Goal: Transaction & Acquisition: Book appointment/travel/reservation

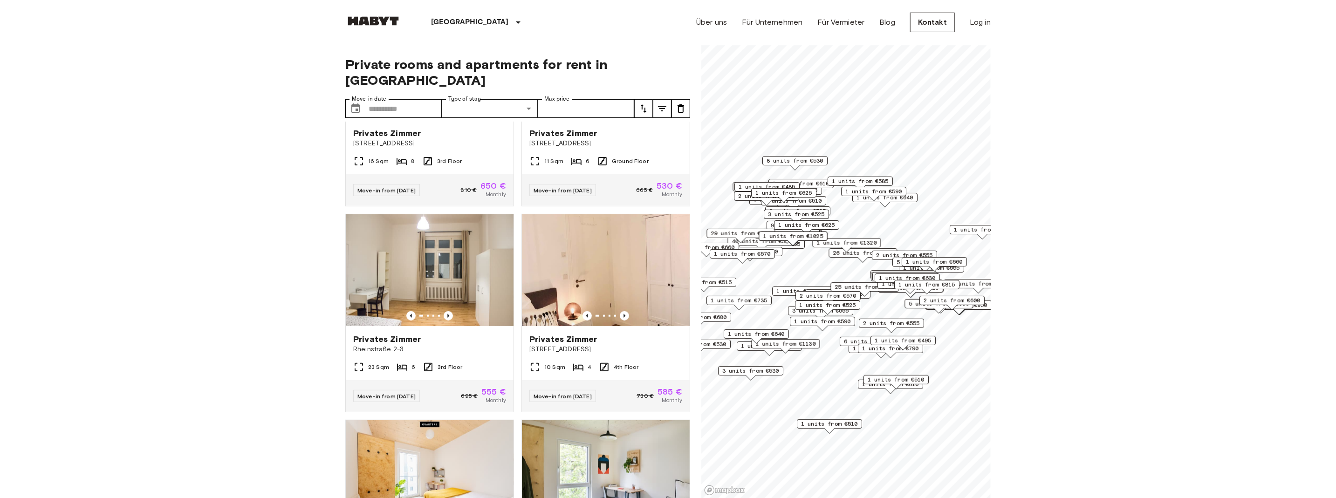
scroll to position [543, 0]
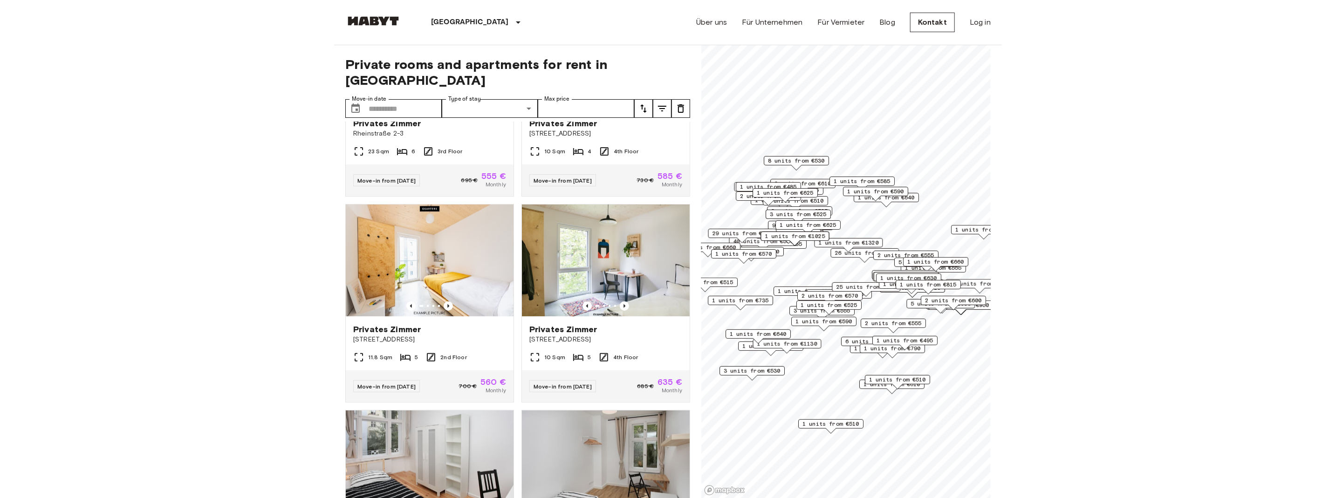
scroll to position [337, 0]
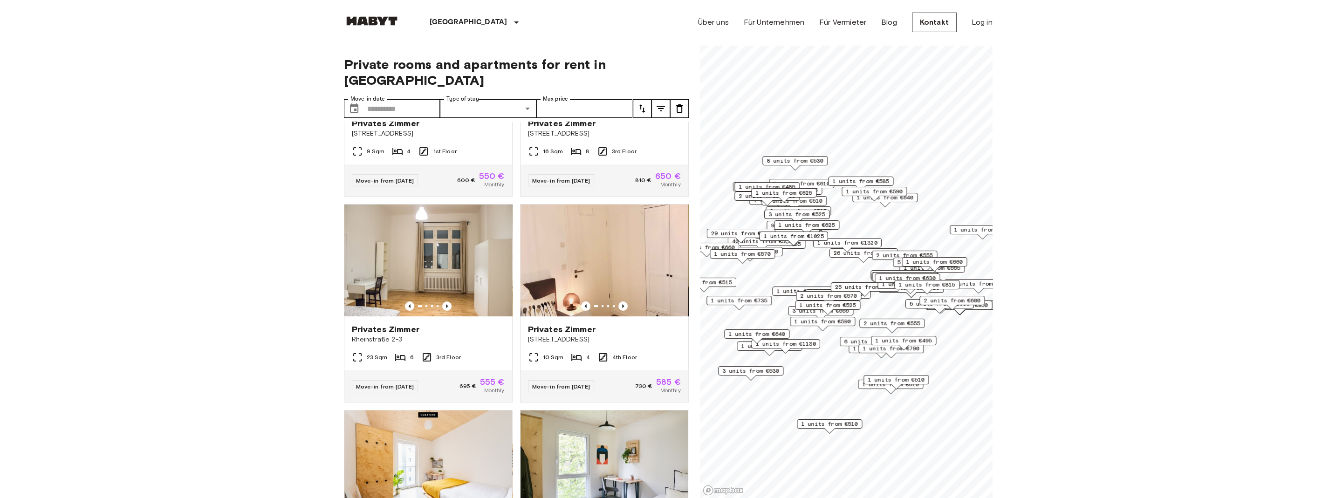
click at [667, 330] on div "2 units from €555" at bounding box center [891, 326] width 65 height 14
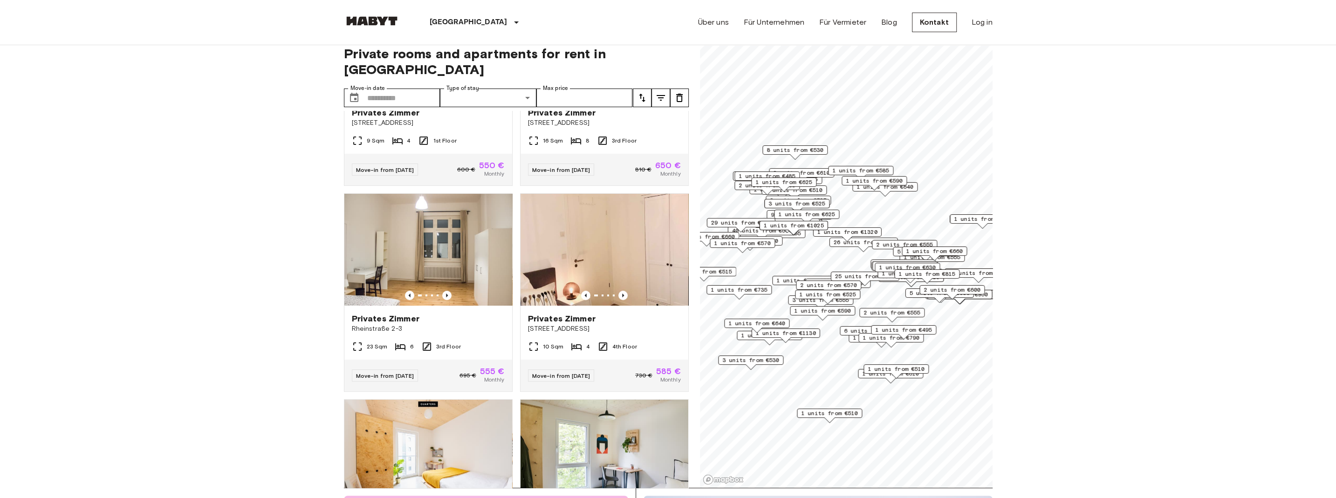
scroll to position [12, 0]
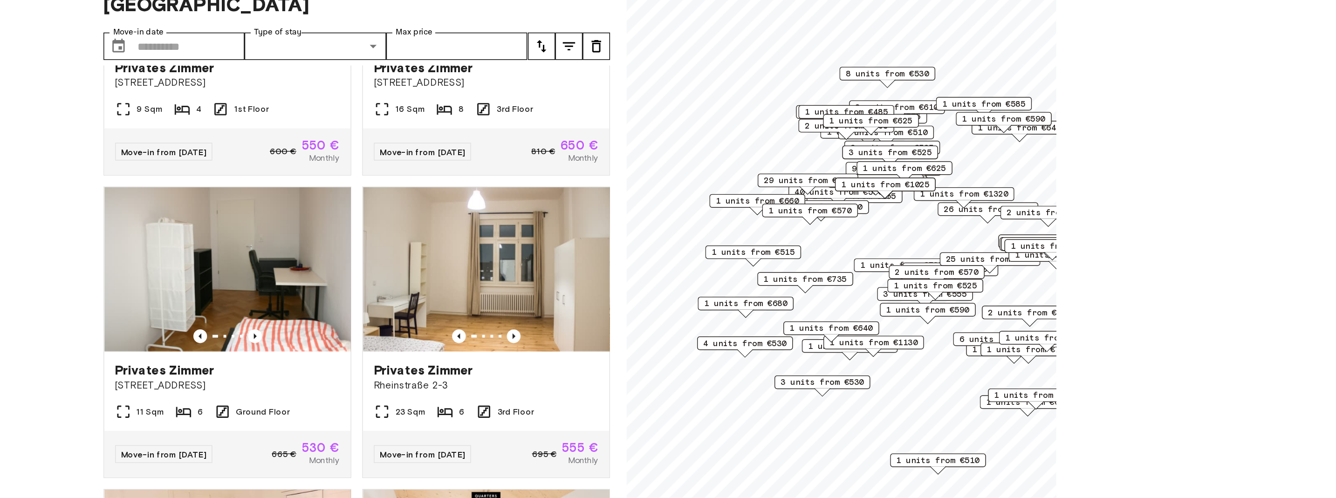
click at [667, 238] on span "1 units from €515" at bounding box center [785, 237] width 57 height 8
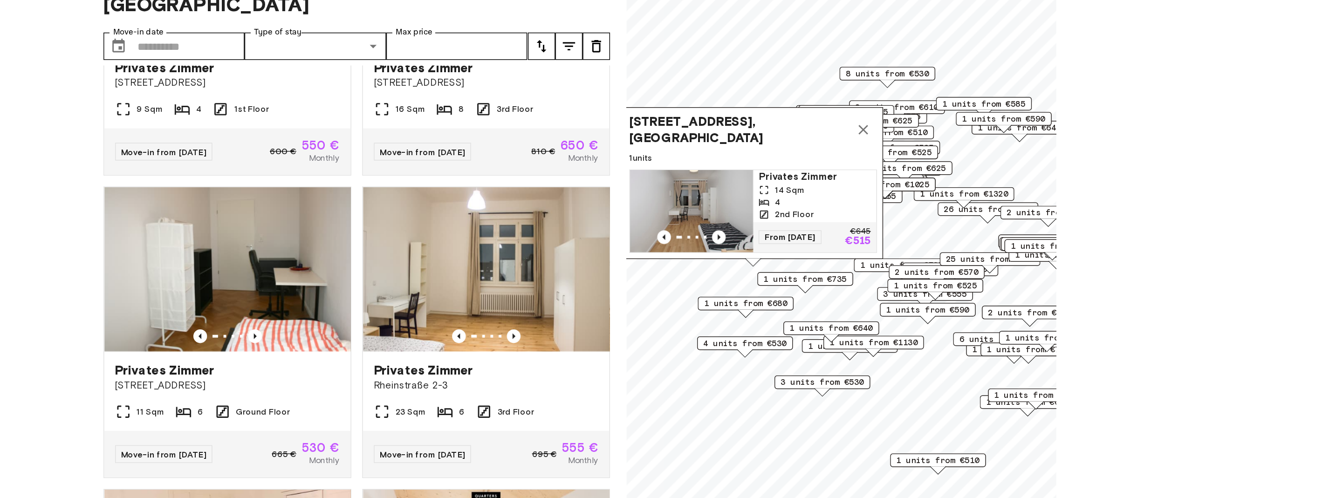
click at [667, 256] on span "1 units from €735" at bounding box center [821, 255] width 57 height 8
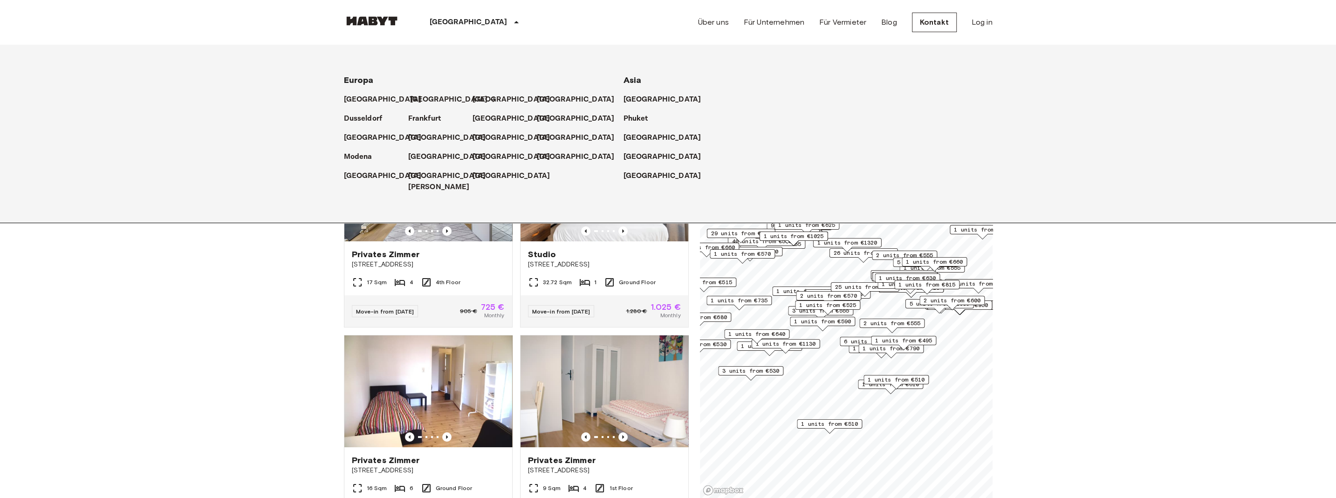
click at [418, 98] on p "[GEOGRAPHIC_DATA]" at bounding box center [449, 99] width 78 height 11
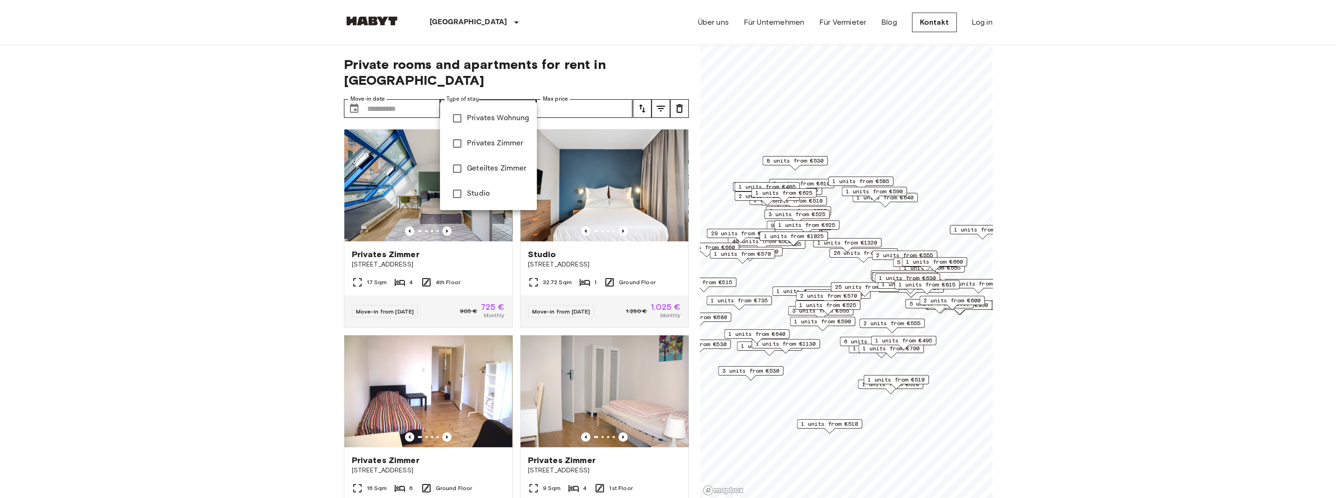
click at [474, 199] on li "Studio" at bounding box center [488, 193] width 97 height 25
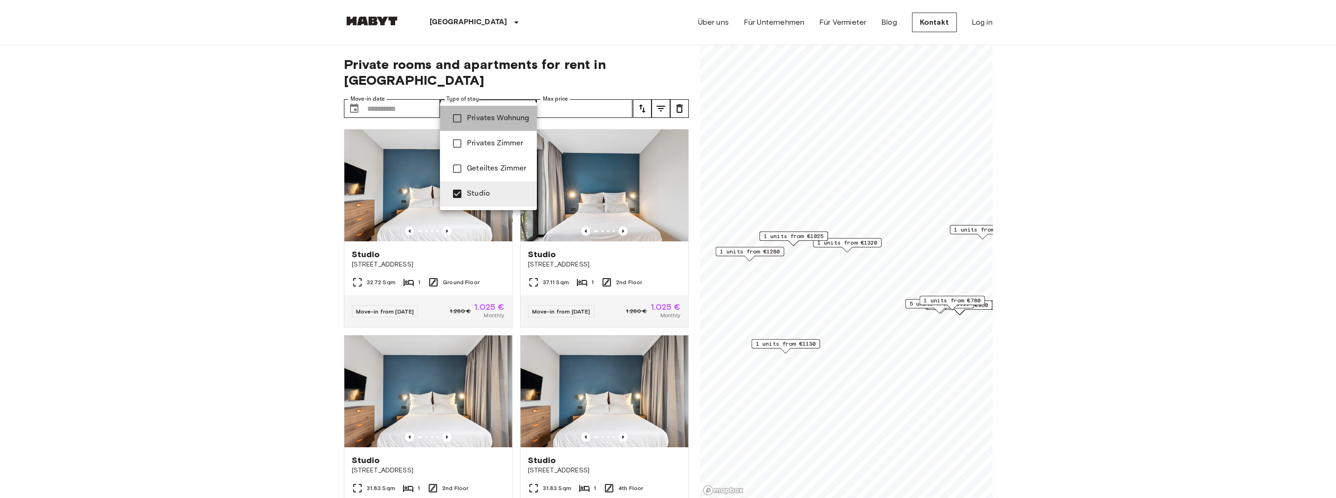
click at [484, 117] on span "Privates Wohnung" at bounding box center [498, 118] width 62 height 11
click at [481, 192] on span "Studio" at bounding box center [498, 193] width 62 height 11
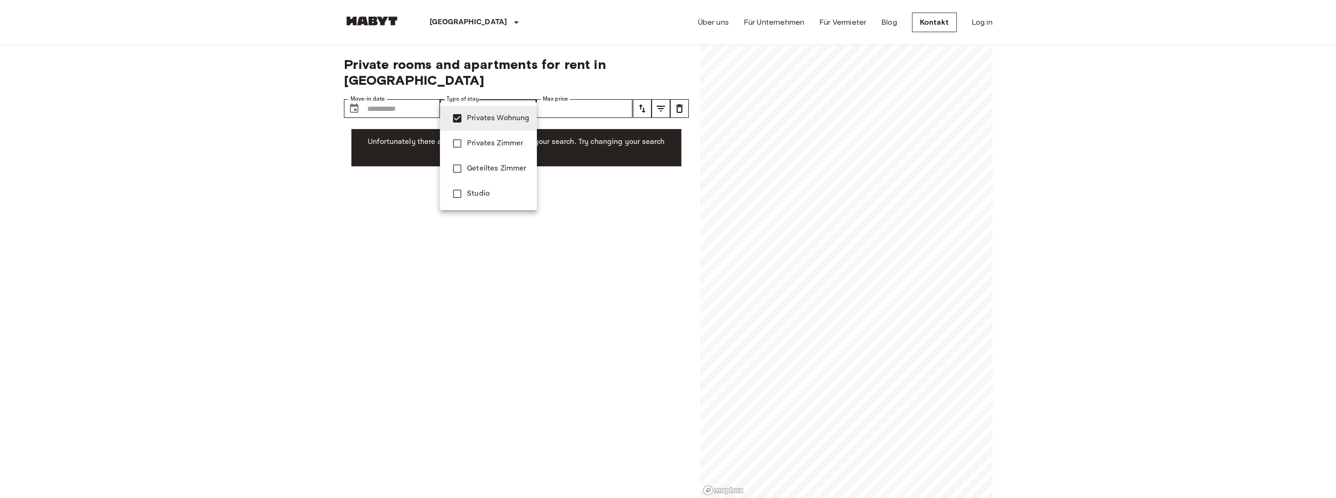
click at [361, 211] on div at bounding box center [668, 249] width 1336 height 498
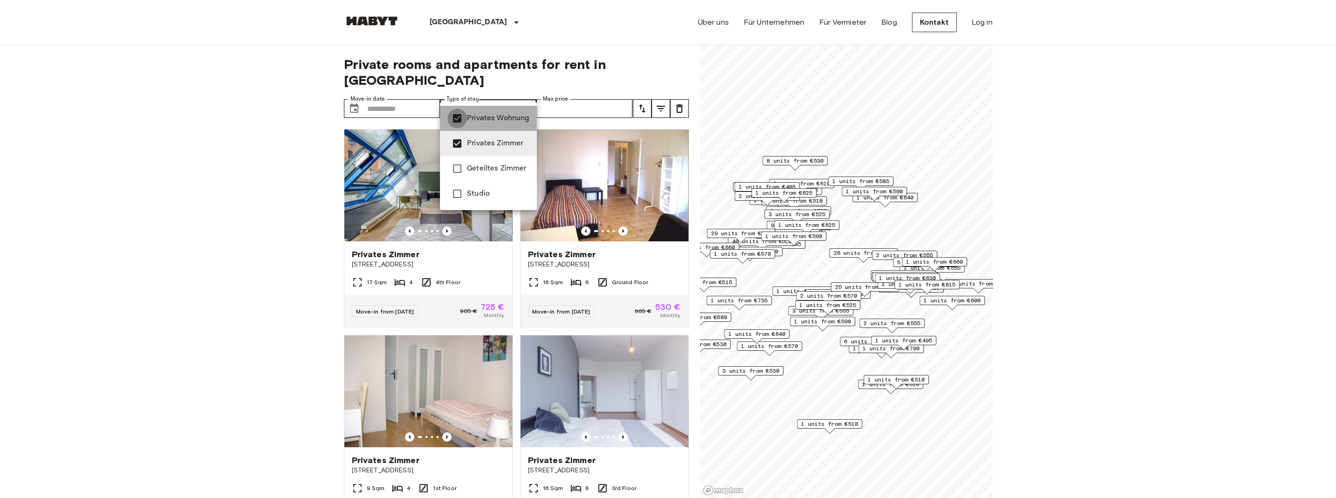
type input "**********"
click at [846, 251] on div at bounding box center [668, 249] width 1336 height 498
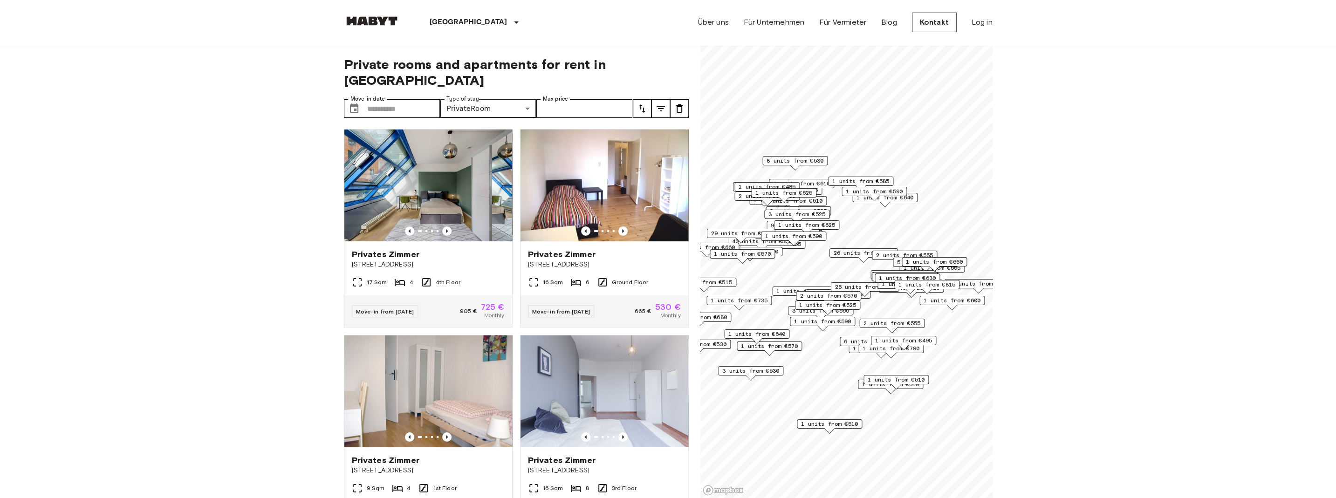
click at [846, 251] on span "26 units from €530" at bounding box center [863, 253] width 60 height 8
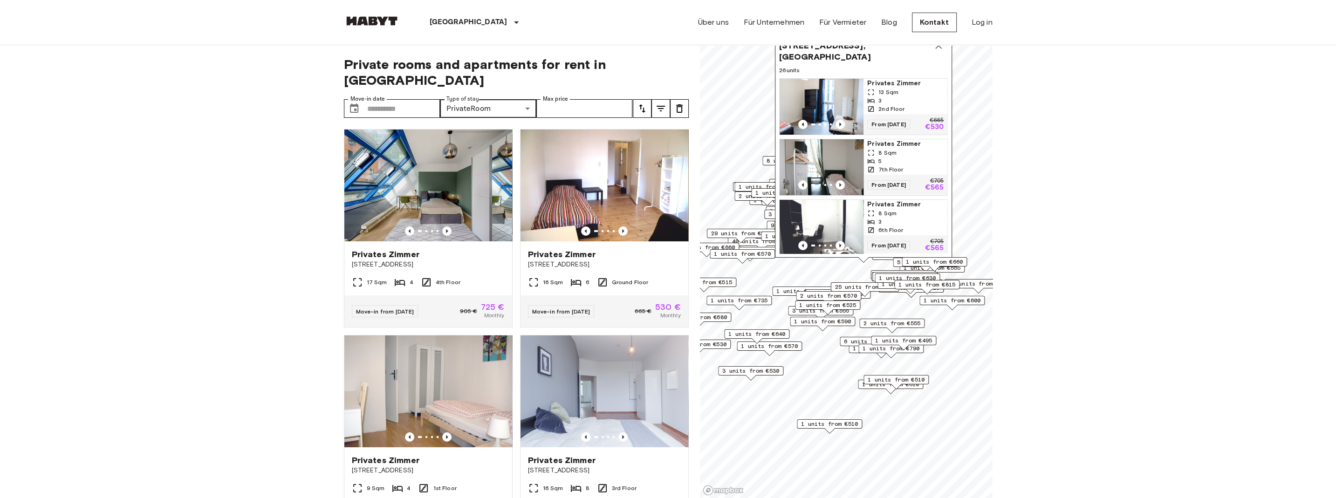
click at [840, 299] on span "2 units from €570" at bounding box center [828, 296] width 57 height 8
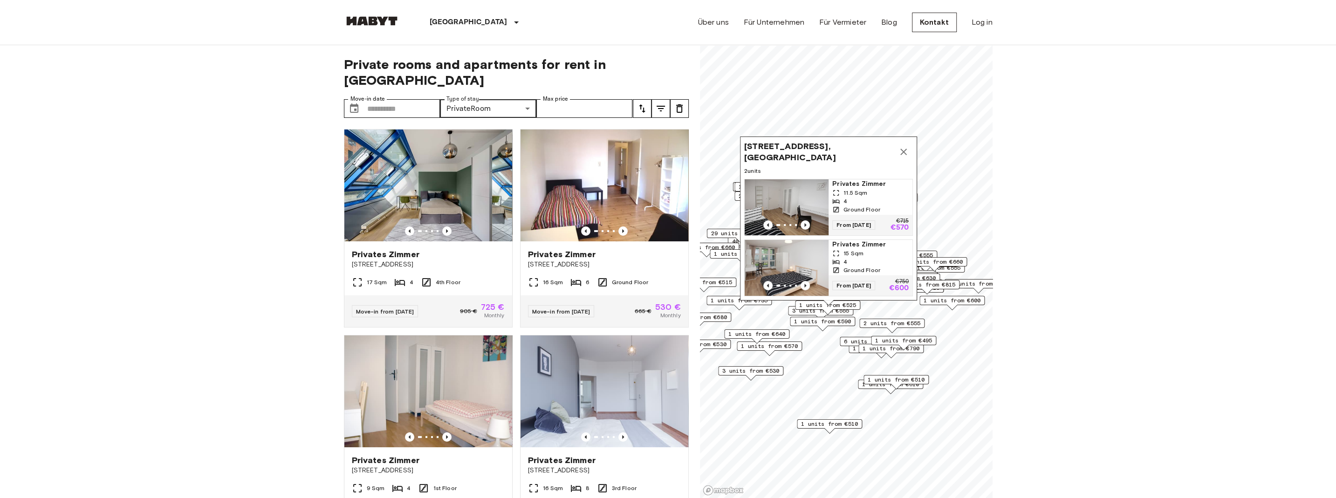
click at [906, 339] on span "1 units from €495" at bounding box center [903, 340] width 57 height 8
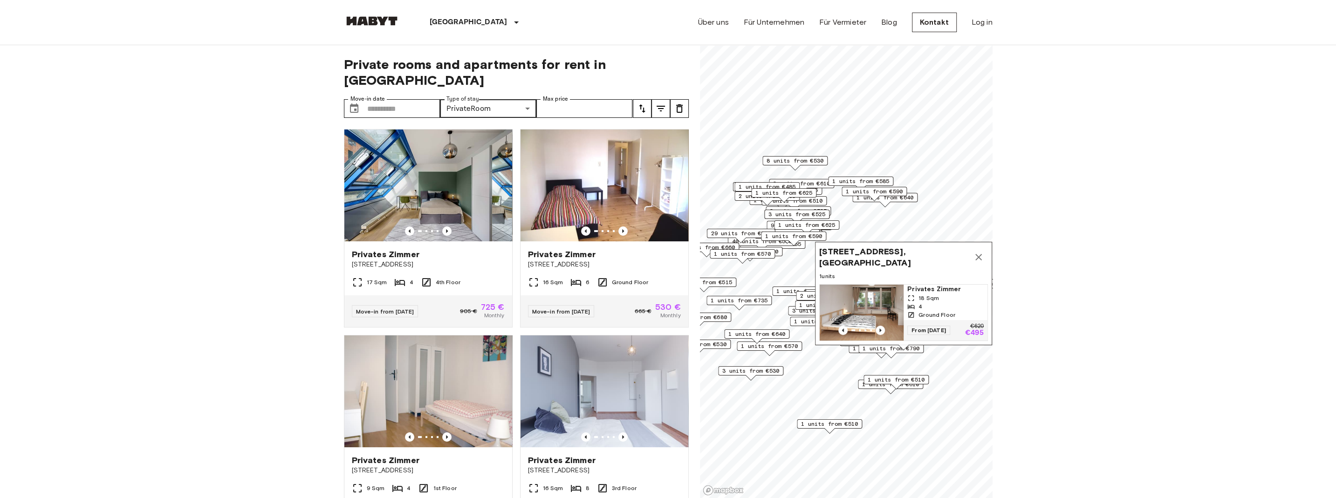
click at [887, 192] on span "1 units from €590" at bounding box center [874, 191] width 57 height 8
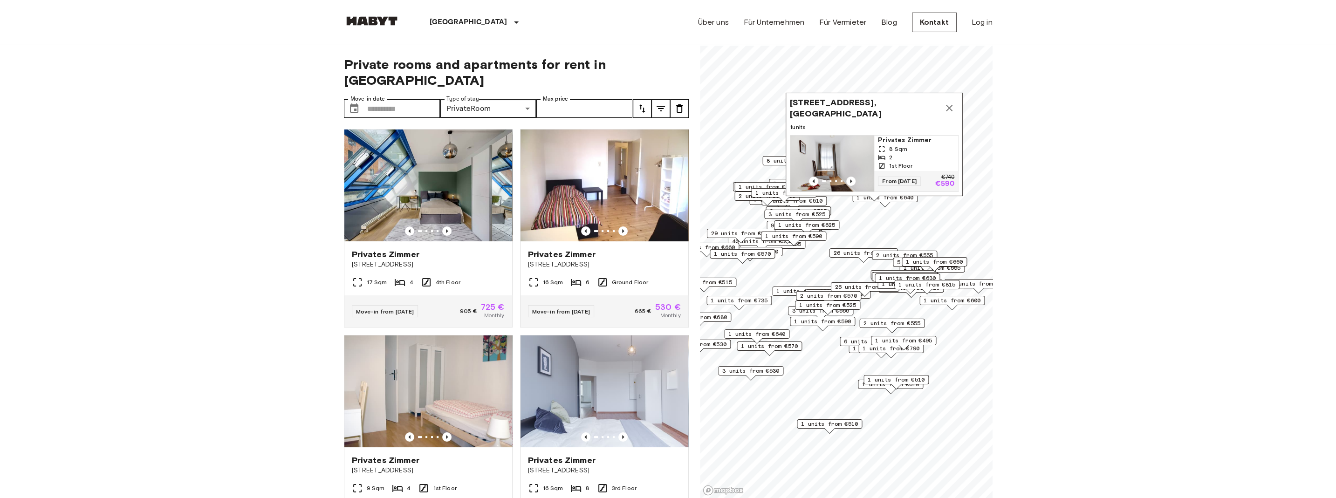
click at [889, 199] on div "[STREET_ADDRESS], [GEOGRAPHIC_DATA] 1 units Privates [PERSON_NAME] 8 Sqm 2 1st …" at bounding box center [873, 147] width 177 height 109
click at [953, 109] on icon "Map marker" at bounding box center [948, 107] width 11 height 11
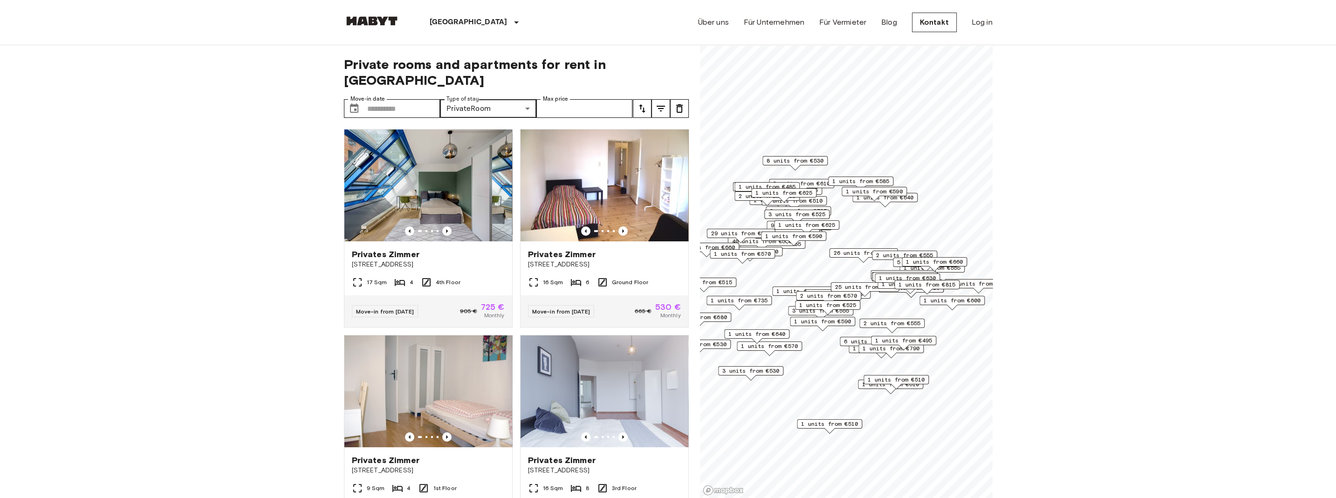
click at [792, 160] on span "8 units from €530" at bounding box center [794, 161] width 57 height 8
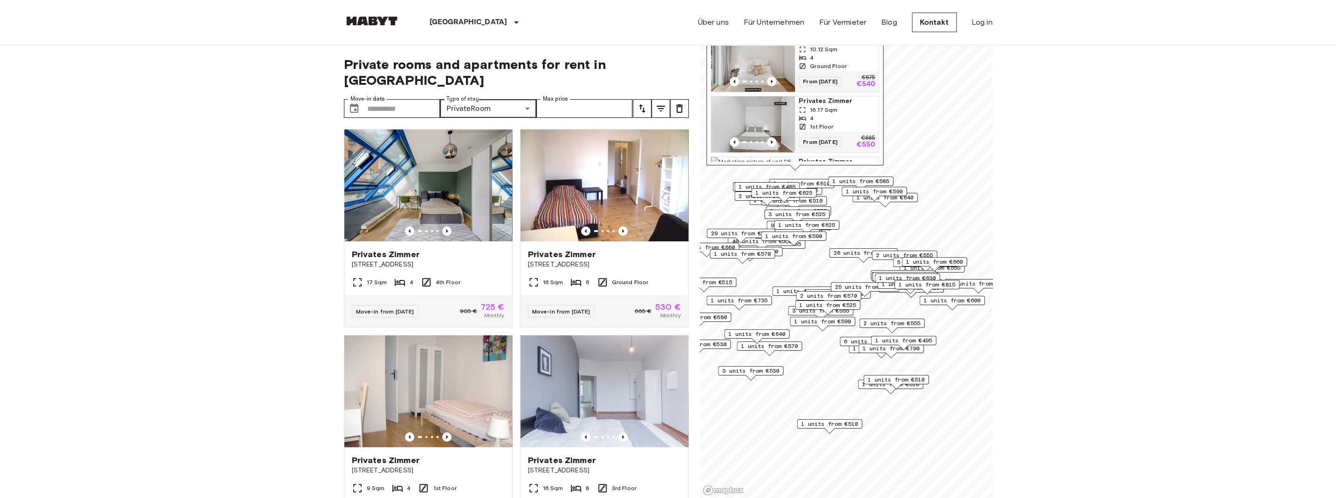
click at [825, 101] on span "Privates Zimmer" at bounding box center [836, 100] width 76 height 9
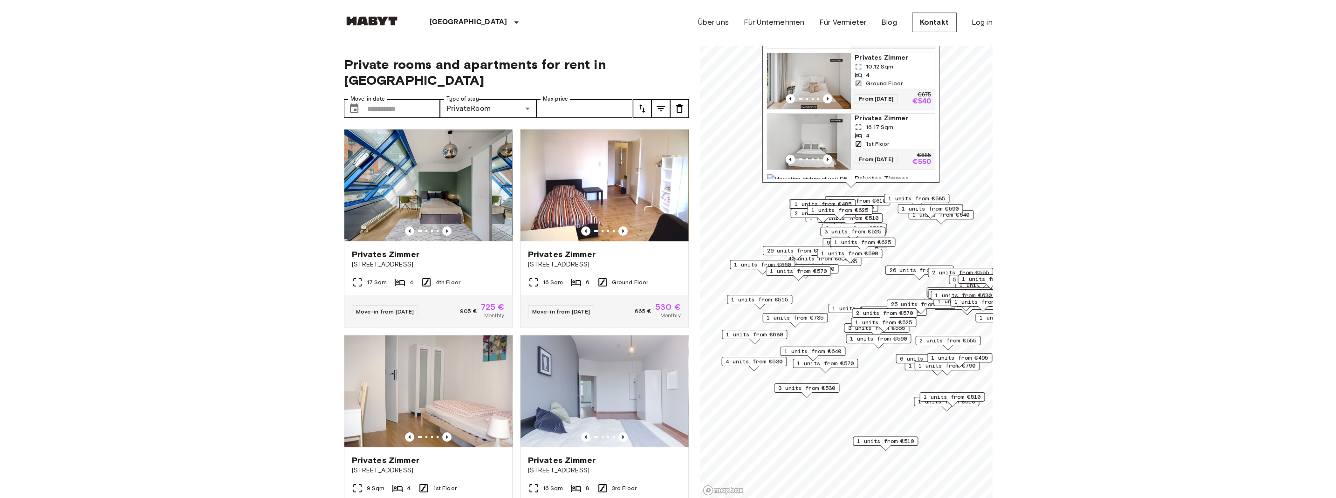
click at [775, 316] on span "1 units from €735" at bounding box center [794, 318] width 57 height 8
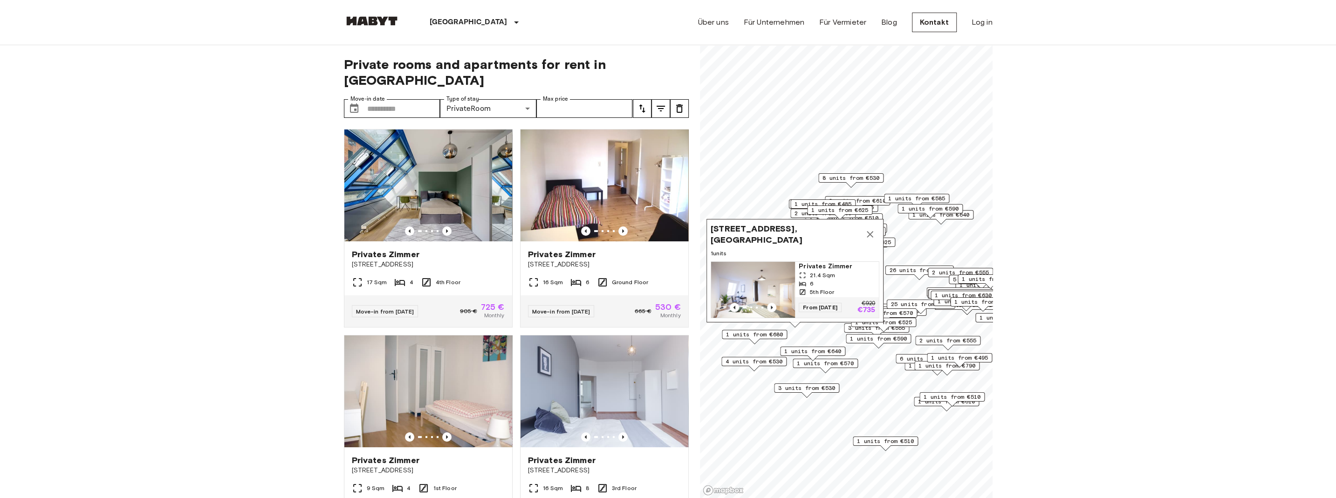
click at [867, 233] on icon "Map marker" at bounding box center [869, 234] width 11 height 11
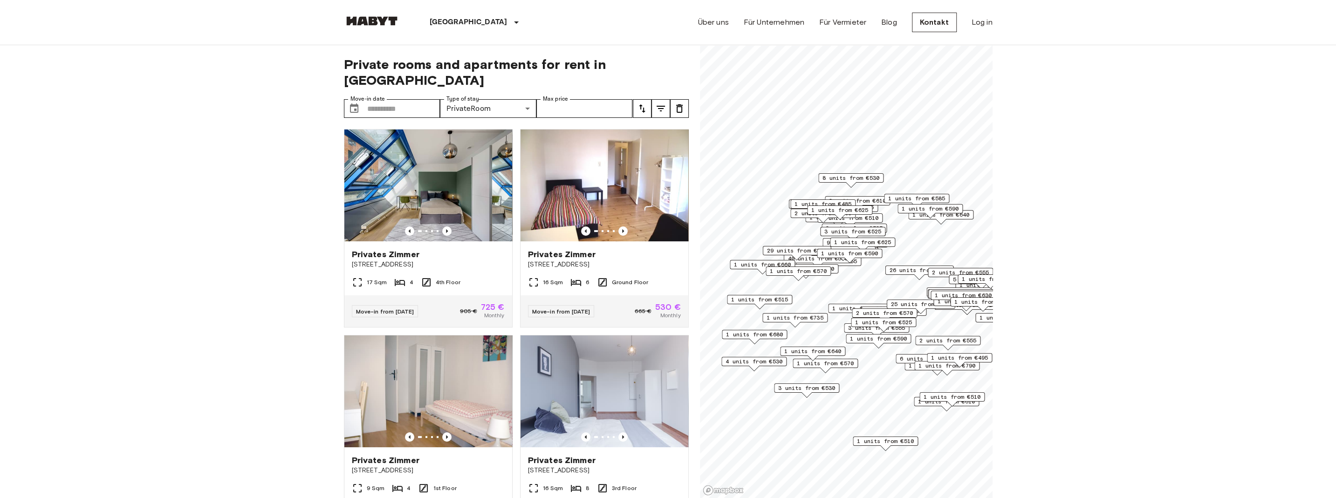
click at [817, 269] on span "1 units from €570" at bounding box center [798, 271] width 57 height 8
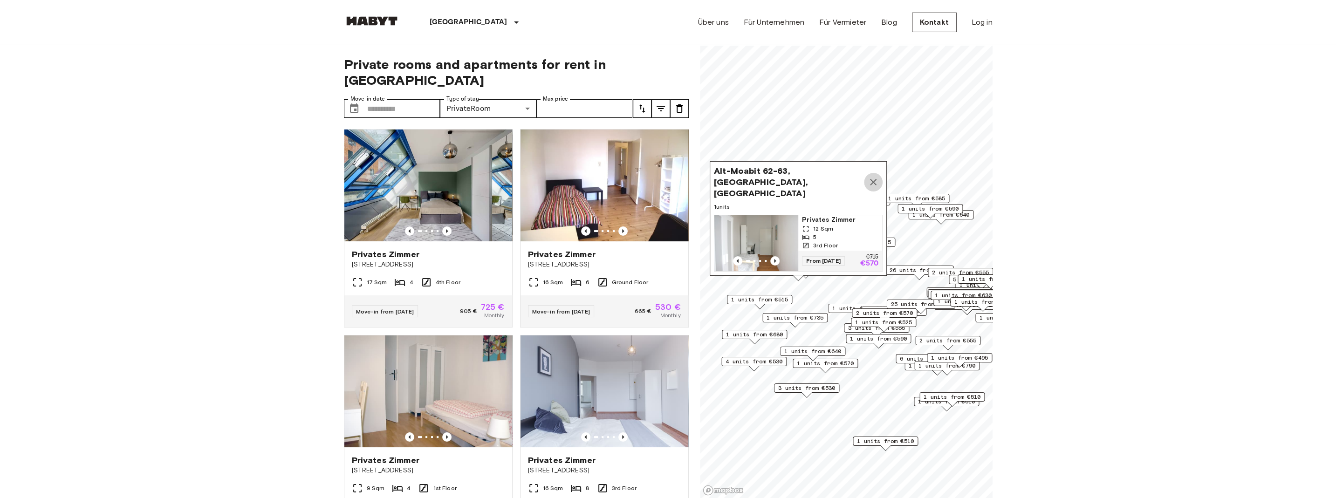
click at [870, 184] on button "Map marker" at bounding box center [873, 182] width 19 height 19
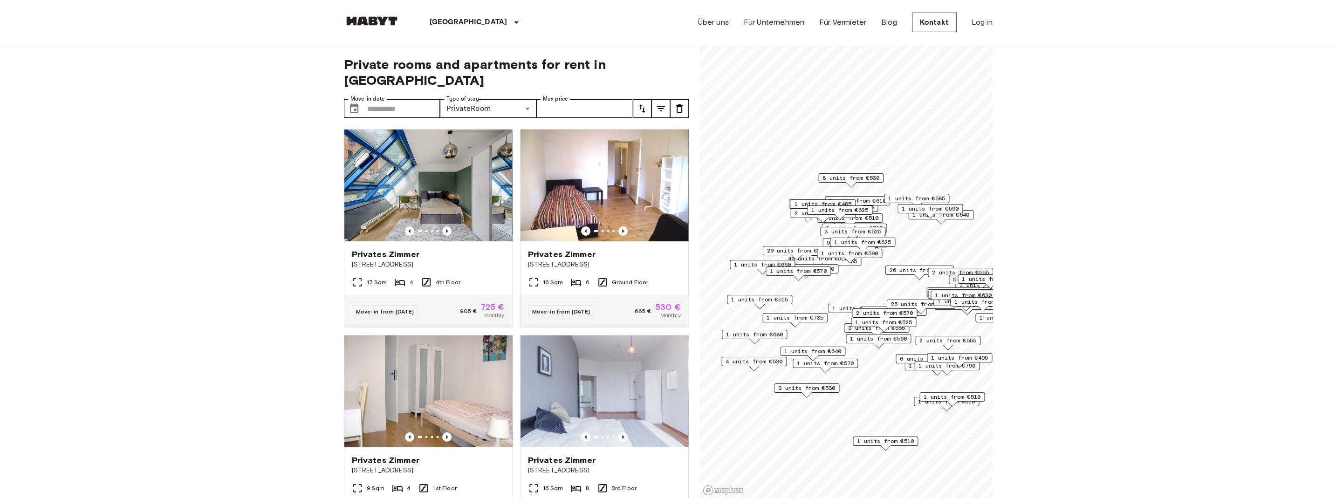
click at [902, 320] on span "1 units from €525" at bounding box center [883, 322] width 57 height 8
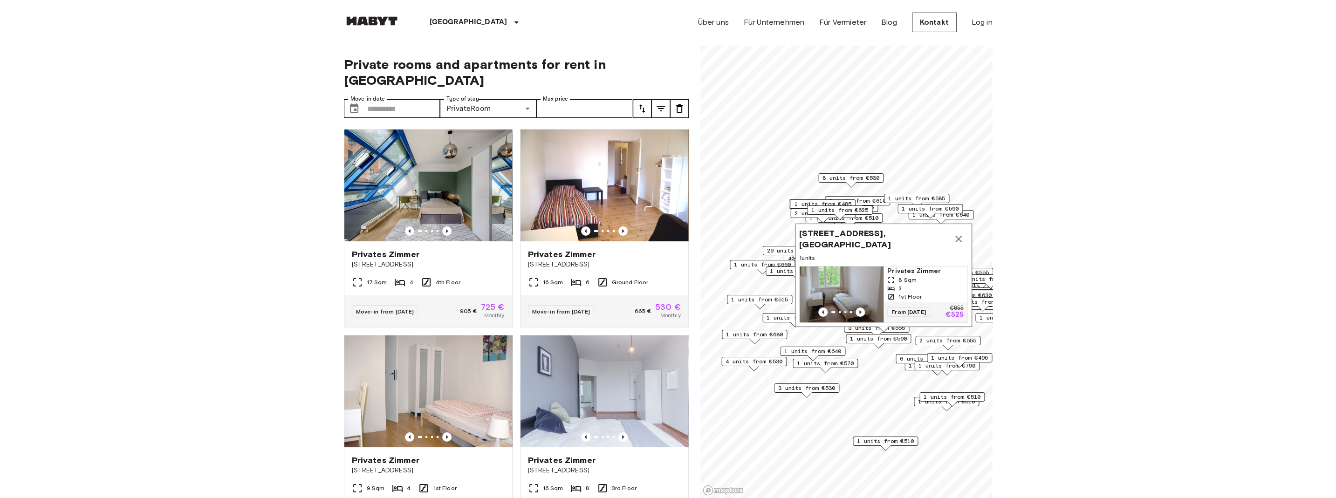
click at [961, 238] on icon "Map marker" at bounding box center [958, 238] width 11 height 11
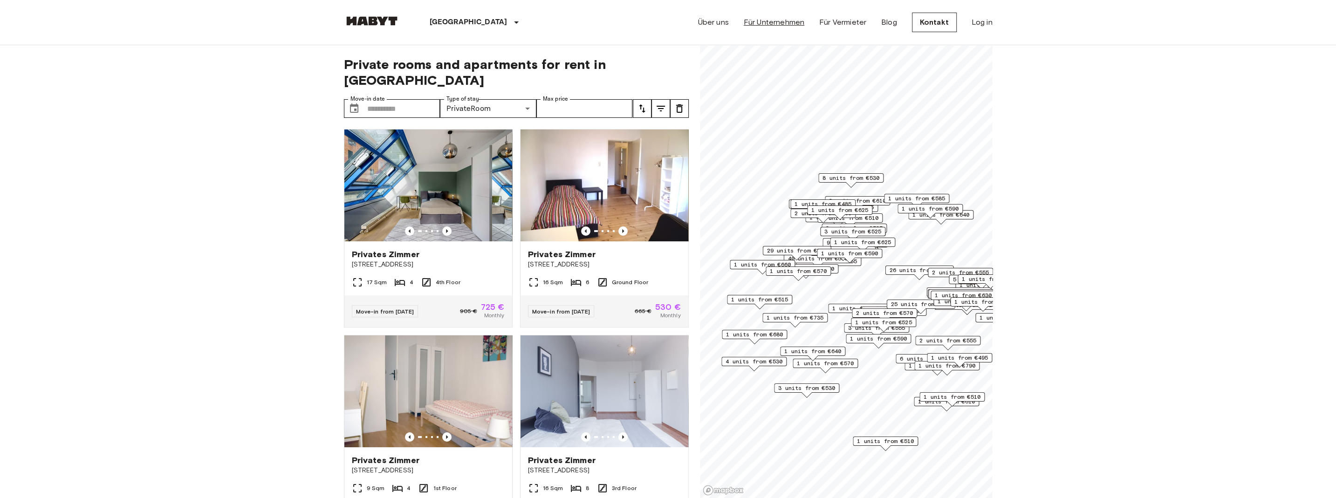
click at [781, 20] on link "Für Unternehmen" at bounding box center [774, 22] width 61 height 11
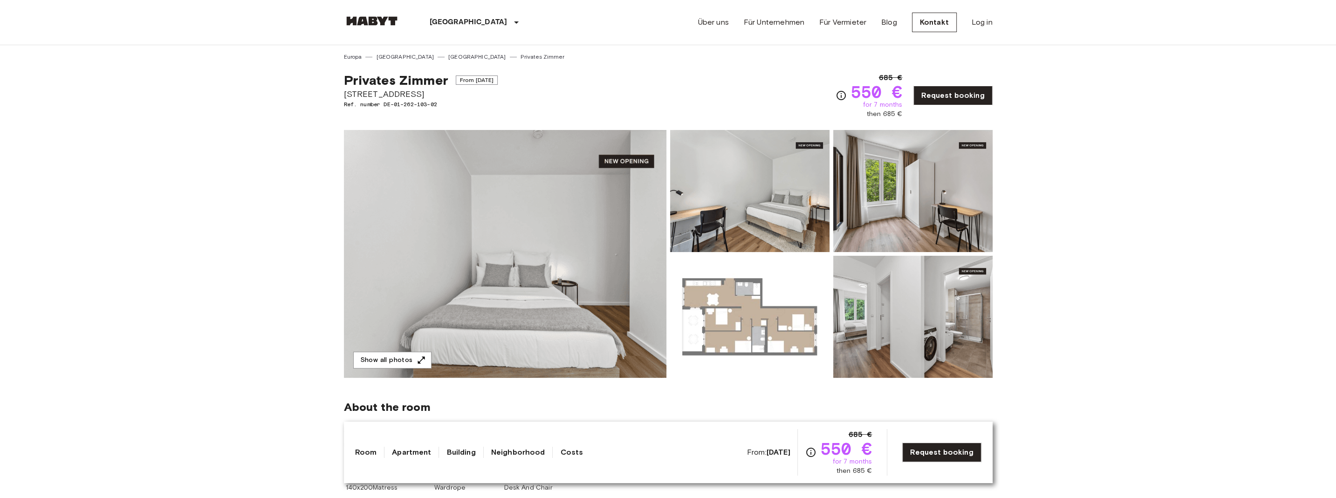
click at [372, 94] on span "[STREET_ADDRESS]" at bounding box center [421, 94] width 154 height 12
click at [372, 94] on span "Simmelstraße 23" at bounding box center [421, 94] width 154 height 12
copy span "Simmelstraße 23"
